Goal: Task Accomplishment & Management: Manage account settings

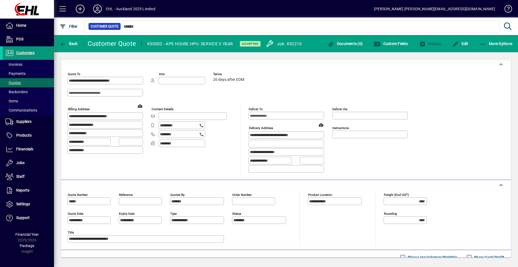
click at [24, 53] on span "Customers" at bounding box center [25, 53] width 18 height 4
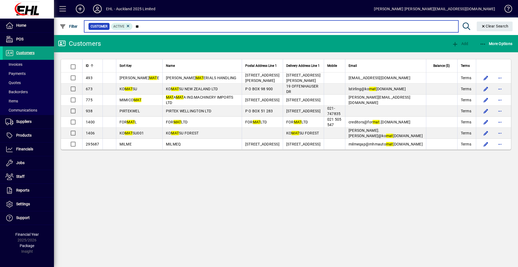
type input "*"
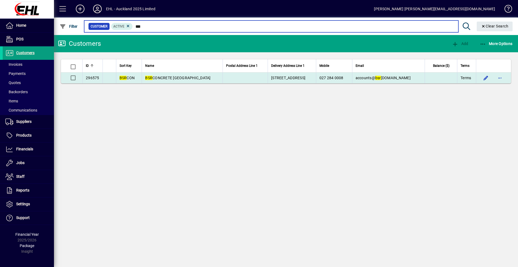
type input "***"
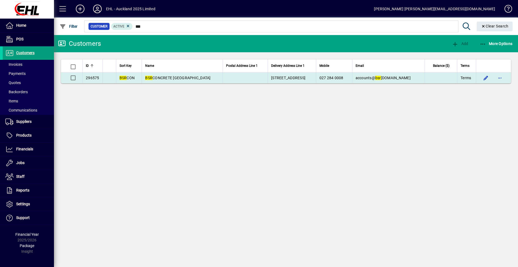
click at [163, 78] on span "BSR CONCRETE [GEOGRAPHIC_DATA]" at bounding box center [177, 78] width 65 height 4
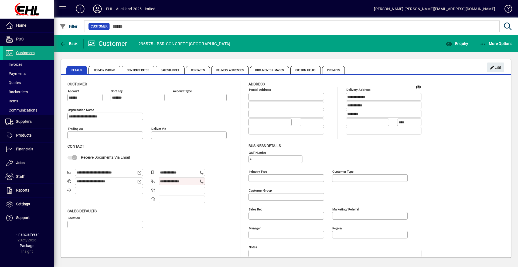
type input "**********"
type input "*******"
click at [200, 70] on span "Contacts" at bounding box center [198, 70] width 24 height 9
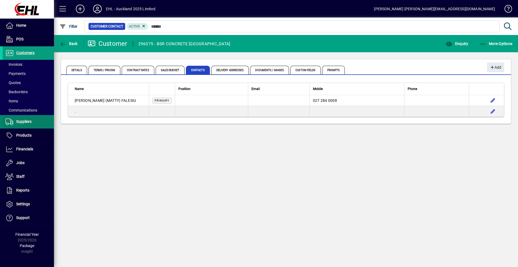
click at [23, 121] on span "Suppliers" at bounding box center [23, 122] width 15 height 4
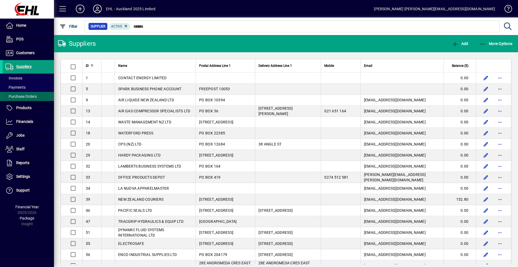
click at [30, 95] on span "Purchase Orders" at bounding box center [20, 96] width 31 height 4
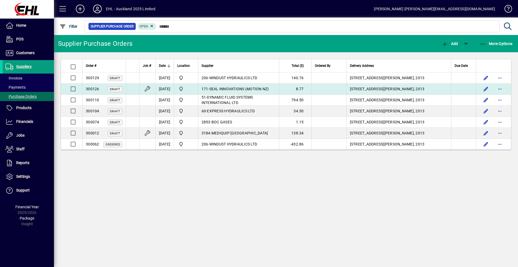
click at [94, 87] on span "300126" at bounding box center [92, 89] width 13 height 4
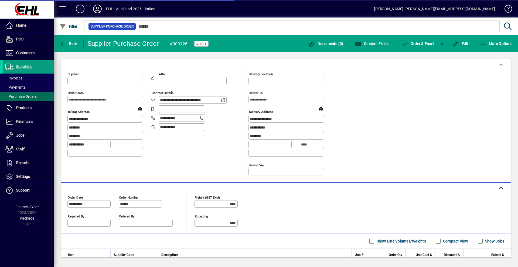
type input "**********"
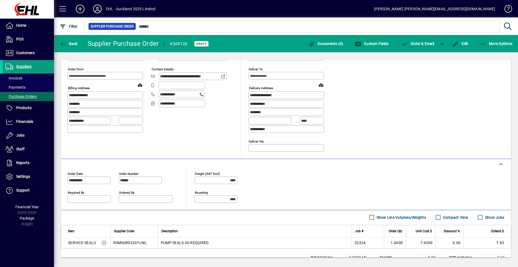
scroll to position [45, 0]
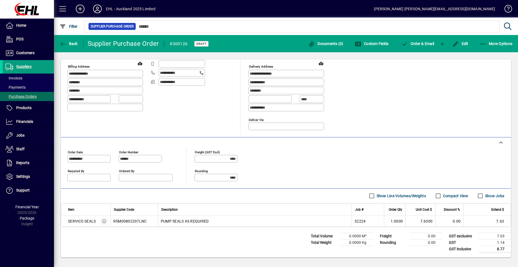
click at [195, 241] on div "Total Volume 0.0000 M³ Total Weight 0.0000 Kg Freight 0.00 Rounding 0.00 GST ex…" at bounding box center [286, 242] width 450 height 30
click at [189, 124] on div "**********" at bounding box center [193, 80] width 84 height 110
click at [18, 66] on span "Suppliers" at bounding box center [23, 66] width 15 height 4
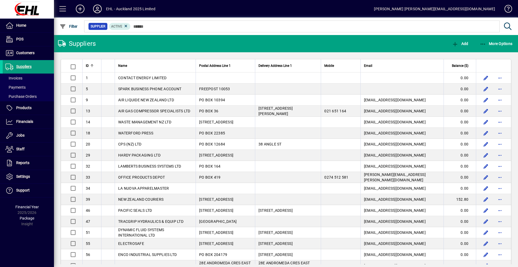
click at [172, 41] on mat-toolbar-row "Suppliers Add More Options" at bounding box center [286, 43] width 464 height 17
click at [139, 64] on div "Name" at bounding box center [155, 66] width 74 height 6
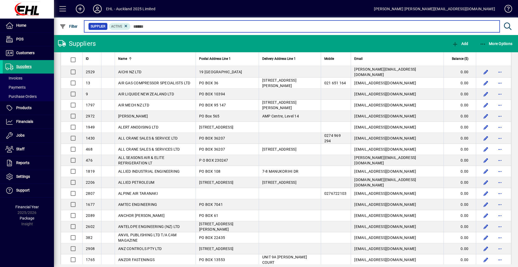
scroll to position [351, 0]
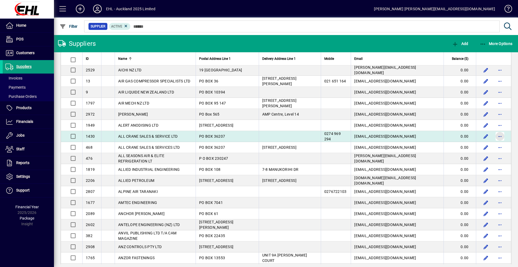
click at [496, 135] on span "button" at bounding box center [499, 136] width 13 height 13
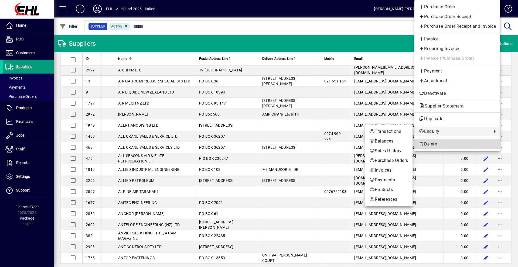
click at [428, 142] on span "Delete" at bounding box center [457, 144] width 77 height 6
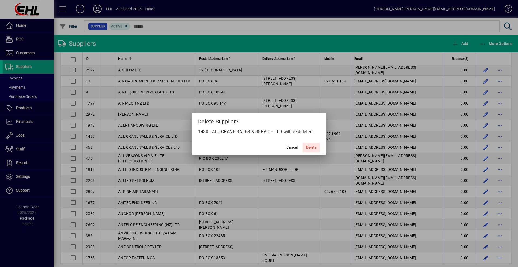
click at [309, 147] on span "Delete" at bounding box center [311, 148] width 10 height 6
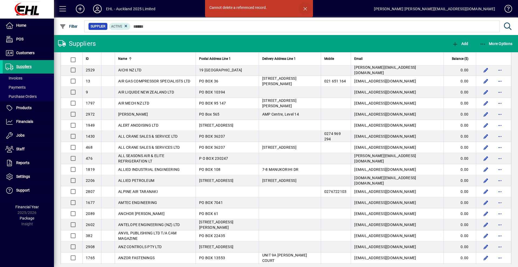
click at [306, 9] on span "button" at bounding box center [305, 8] width 13 height 13
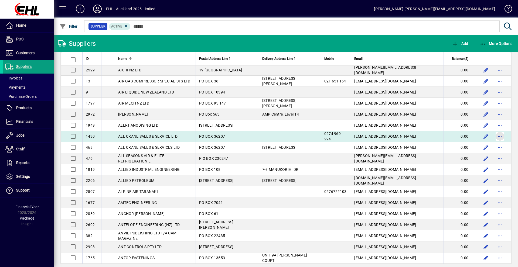
click at [495, 136] on span "button" at bounding box center [499, 136] width 13 height 13
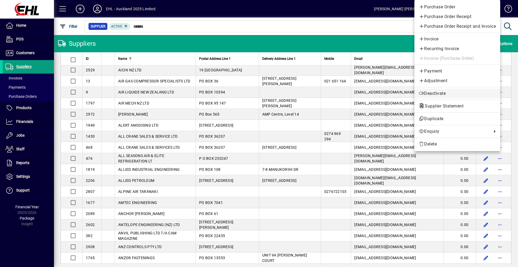
click at [428, 93] on span "Deactivate" at bounding box center [457, 93] width 77 height 6
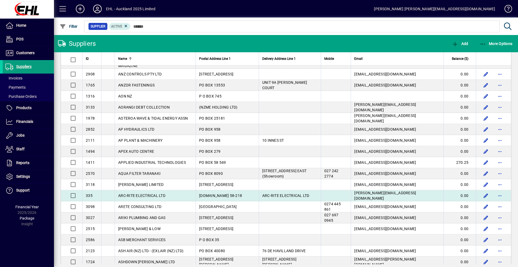
scroll to position [540, 0]
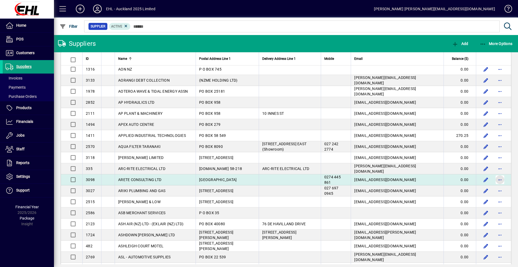
click at [496, 180] on span "button" at bounding box center [499, 179] width 13 height 13
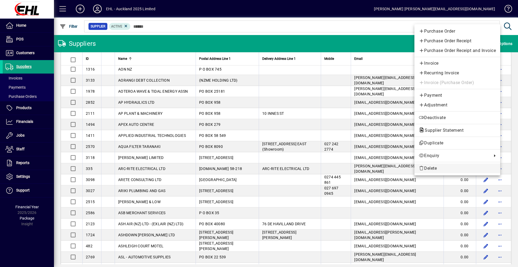
click at [434, 168] on span "Delete" at bounding box center [457, 168] width 77 height 6
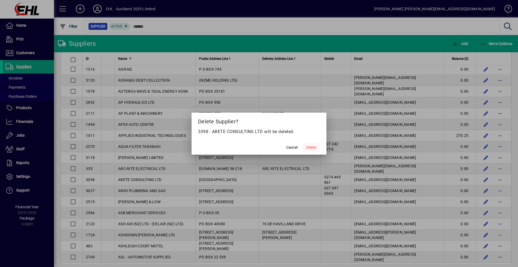
click at [311, 147] on span "Delete" at bounding box center [311, 148] width 10 height 6
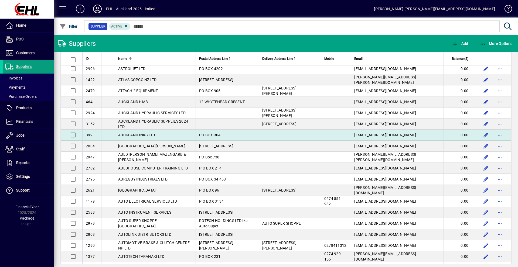
scroll to position [755, 0]
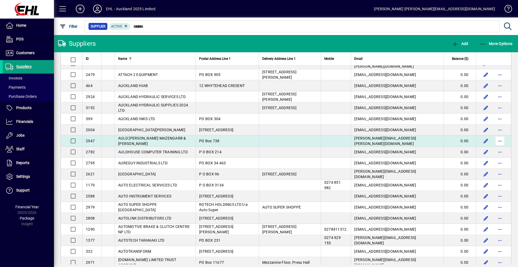
click at [496, 141] on span "button" at bounding box center [499, 141] width 13 height 13
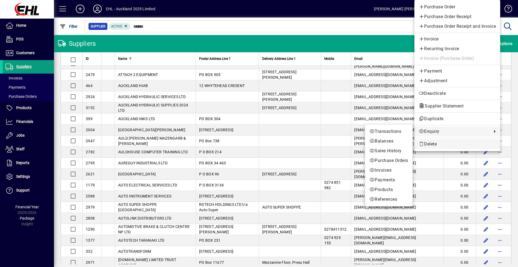
click at [429, 144] on span "Delete" at bounding box center [457, 144] width 77 height 6
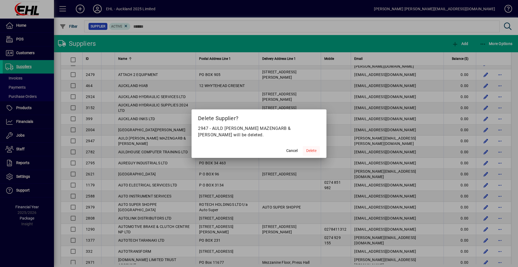
click at [312, 151] on span "Delete" at bounding box center [311, 151] width 10 height 6
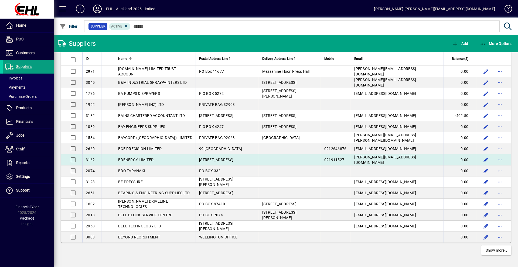
scroll to position [936, 0]
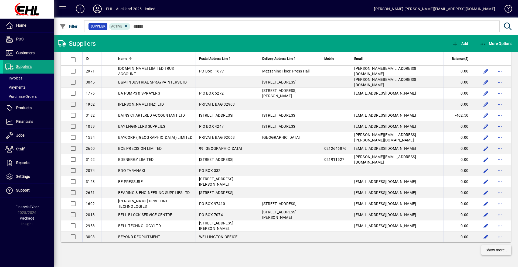
click at [490, 249] on span "Show more…" at bounding box center [496, 251] width 21 height 6
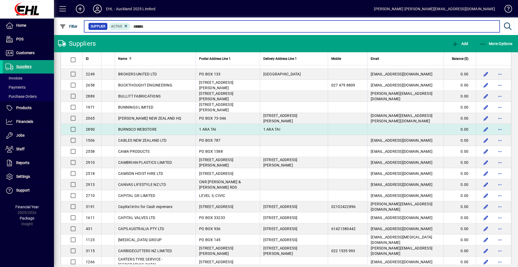
scroll to position [1367, 0]
